Goal: Check status: Check status

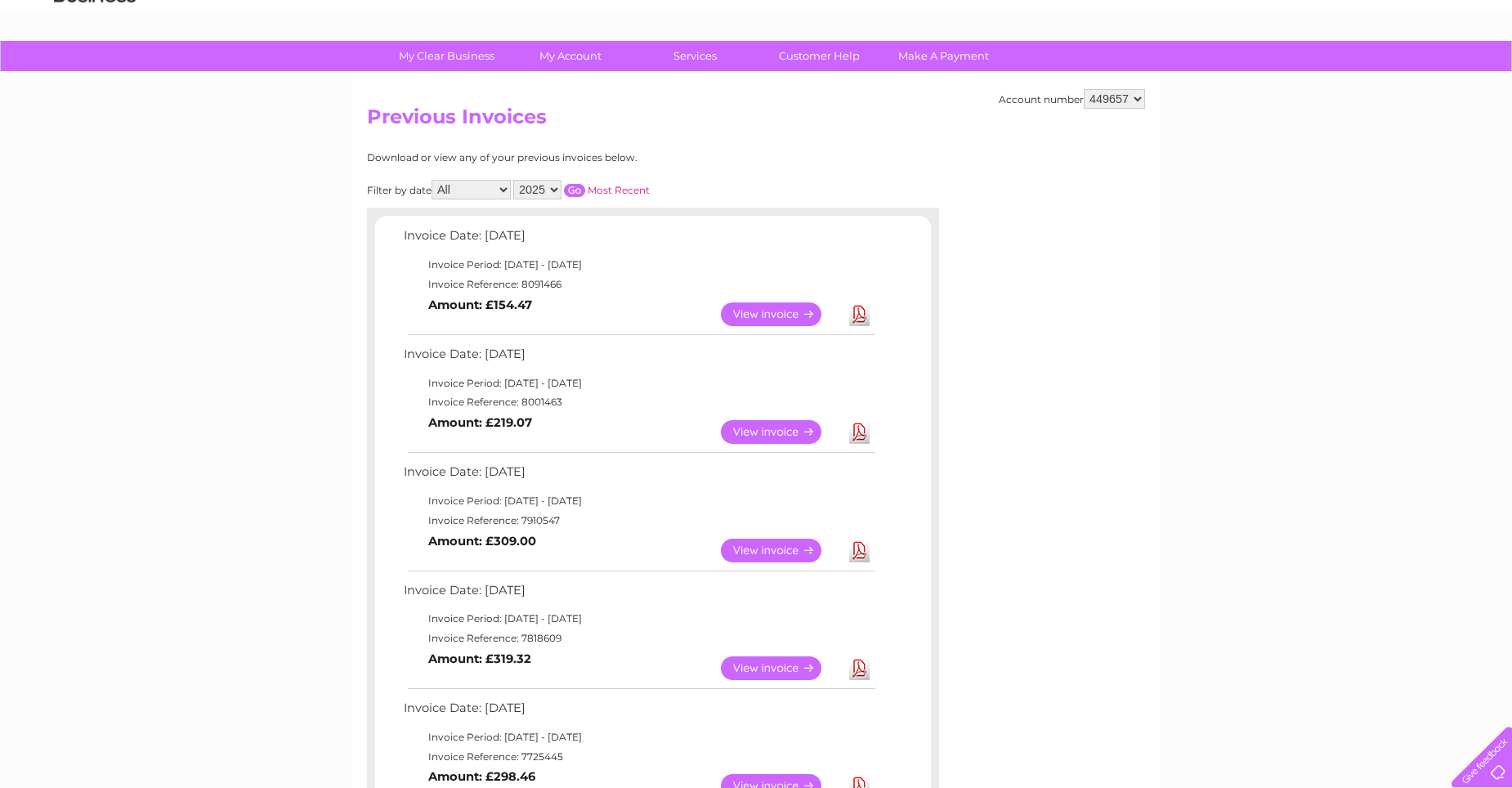
click at [789, 428] on link "View" at bounding box center [780, 432] width 121 height 24
click at [767, 313] on link "View" at bounding box center [780, 315] width 121 height 24
click at [775, 432] on link "View" at bounding box center [780, 432] width 121 height 24
